Goal: Find specific page/section: Find specific page/section

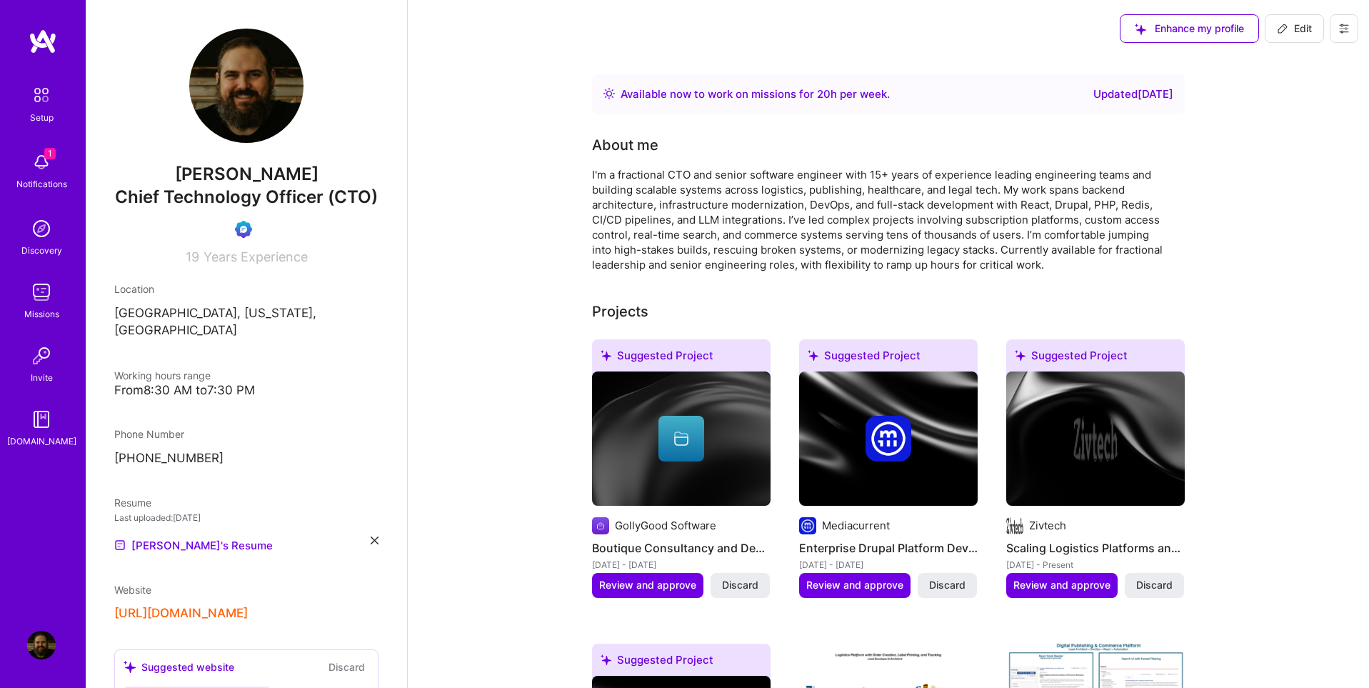
scroll to position [11, 0]
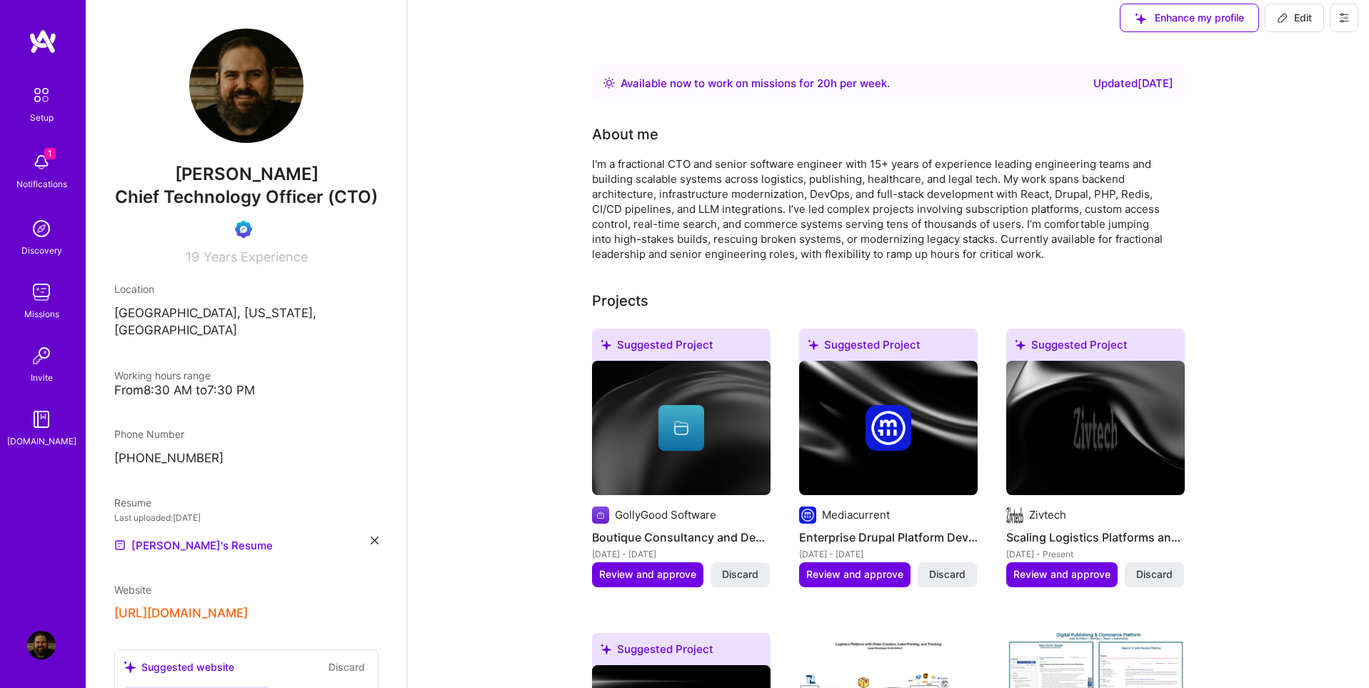
click at [42, 301] on img at bounding box center [41, 292] width 29 height 29
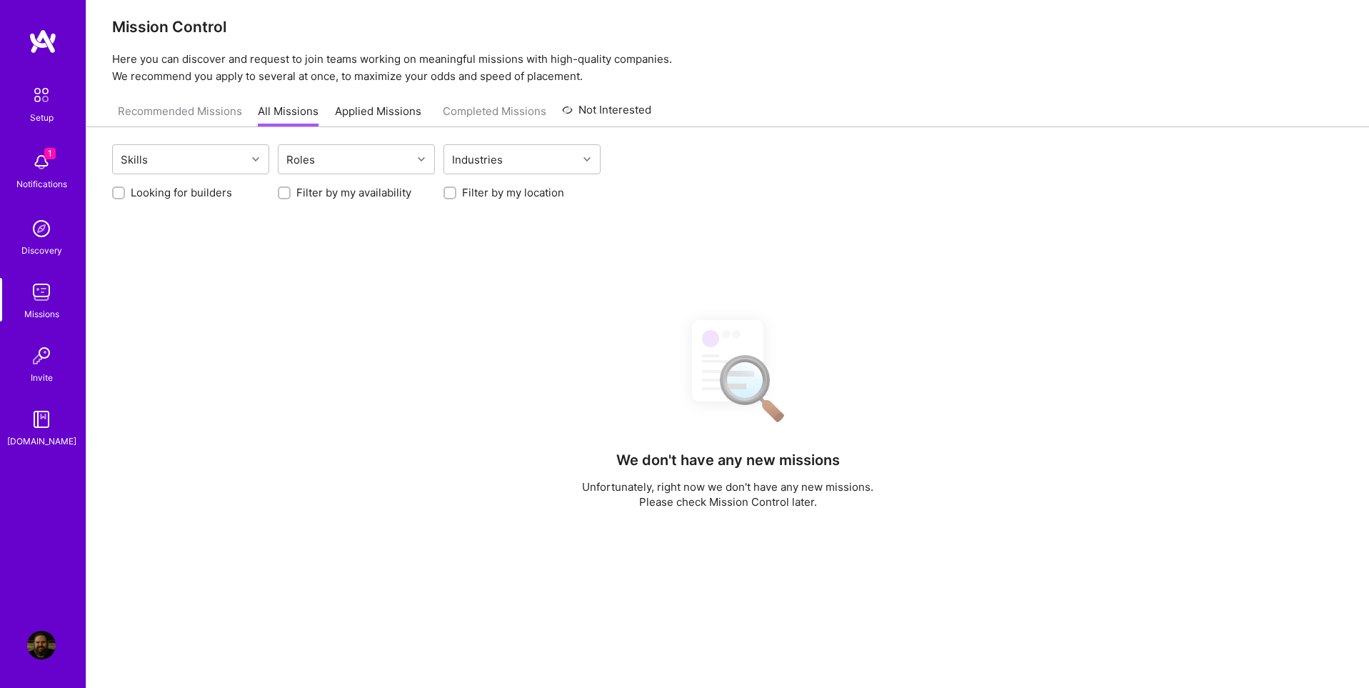
scroll to position [1, 0]
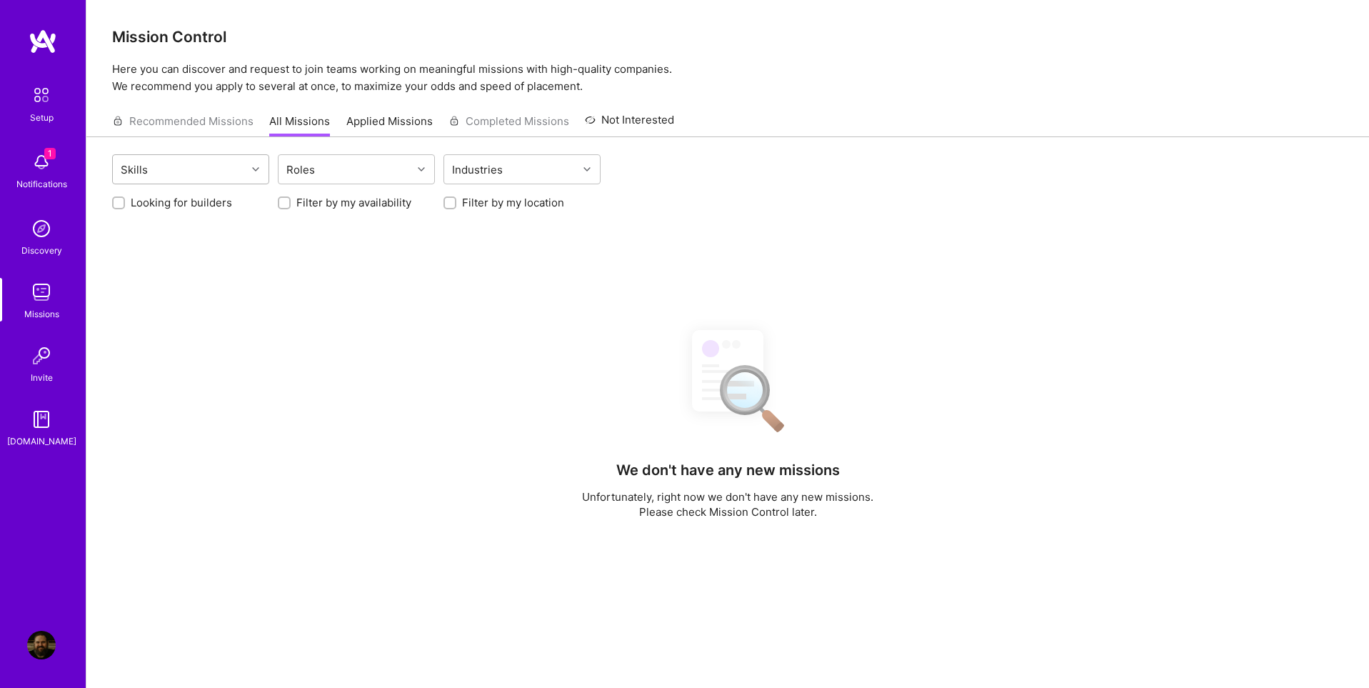
click at [164, 171] on div "Skills" at bounding box center [180, 169] width 134 height 29
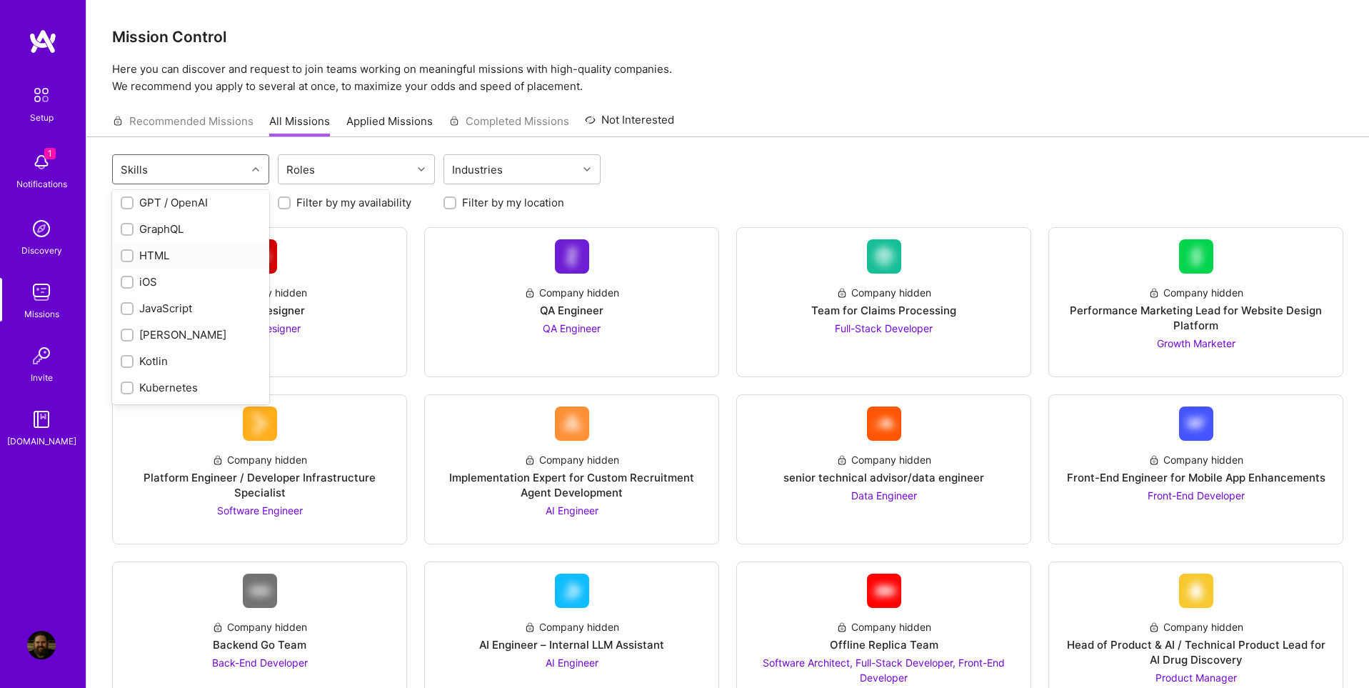
scroll to position [713, 0]
